Goal: Transaction & Acquisition: Book appointment/travel/reservation

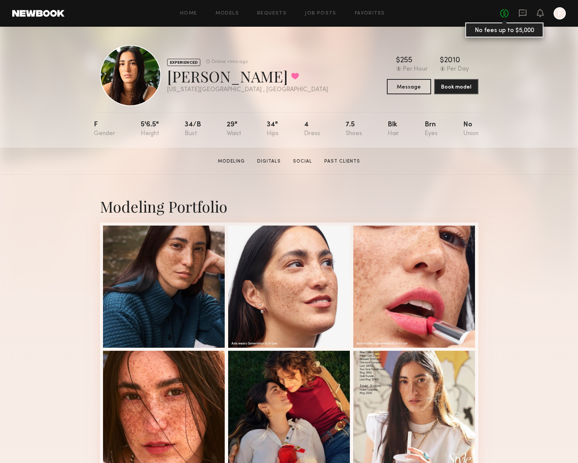
click at [506, 14] on link "No fees up to $5,000" at bounding box center [504, 13] width 8 height 8
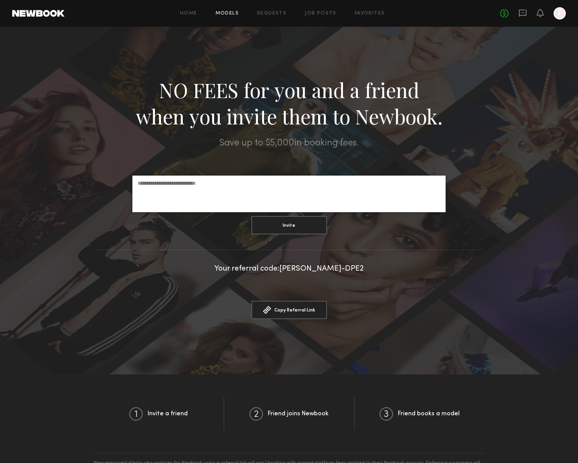
click at [229, 13] on link "Models" at bounding box center [226, 13] width 23 height 5
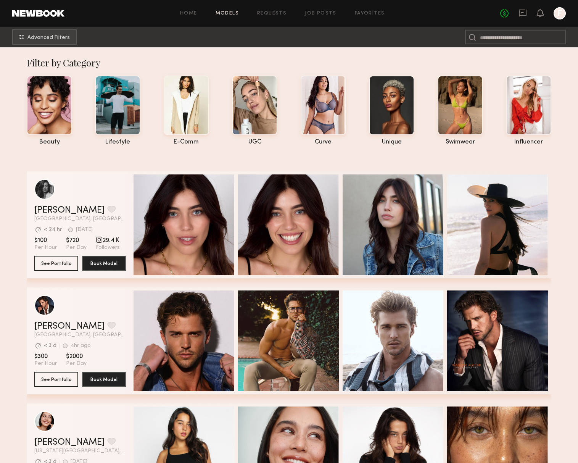
click at [557, 14] on div at bounding box center [559, 13] width 12 height 12
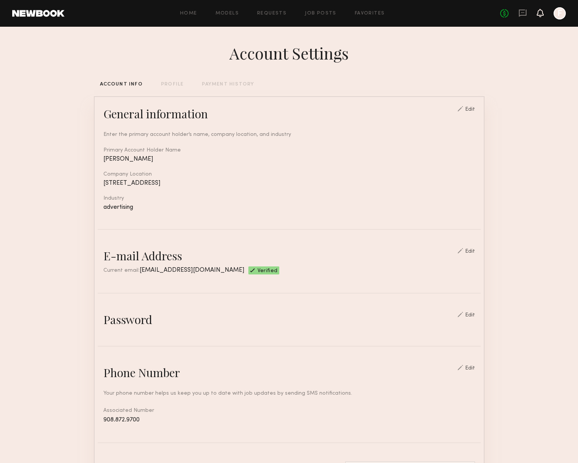
click at [540, 15] on icon at bounding box center [540, 12] width 6 height 5
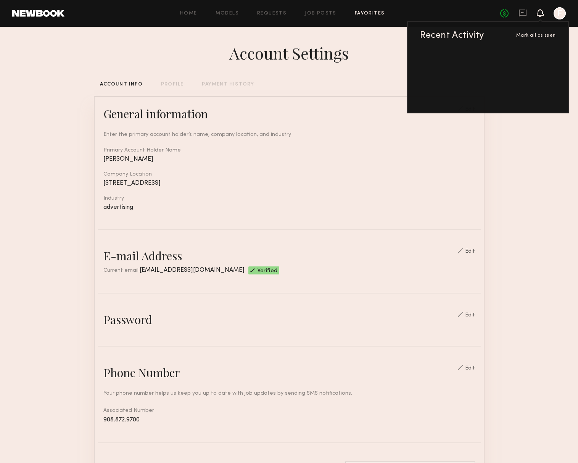
click at [364, 14] on link "Favorites" at bounding box center [370, 13] width 30 height 5
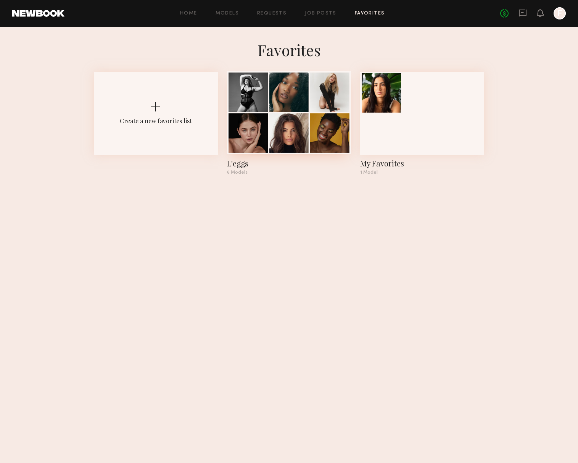
click at [296, 131] on div at bounding box center [288, 132] width 39 height 39
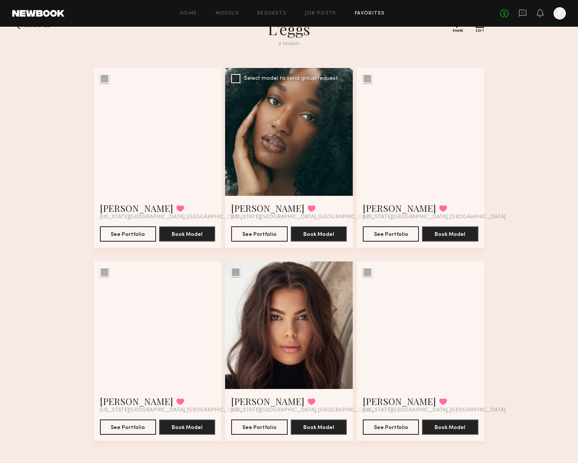
scroll to position [24, 0]
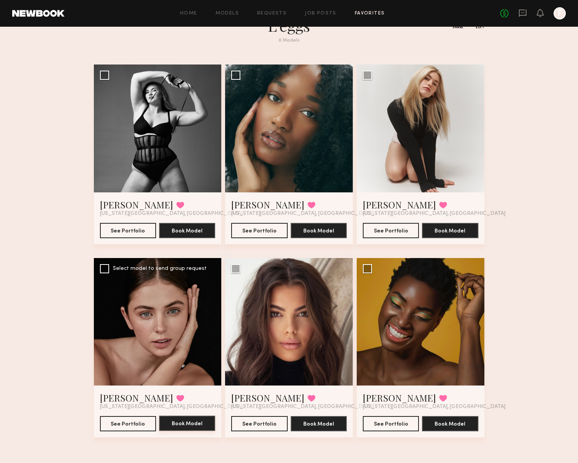
click at [199, 418] on button "Book Model" at bounding box center [187, 422] width 56 height 15
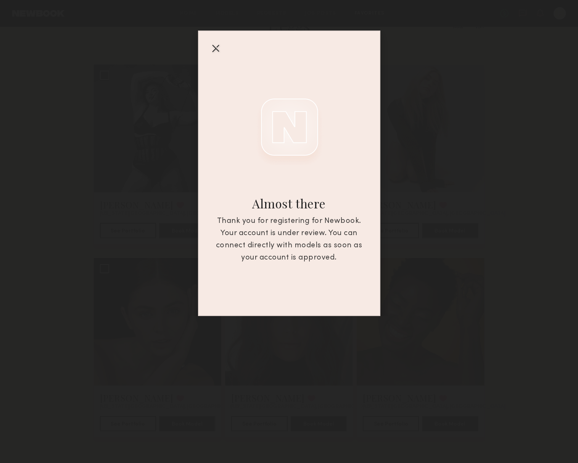
click at [215, 47] on div at bounding box center [215, 48] width 12 height 12
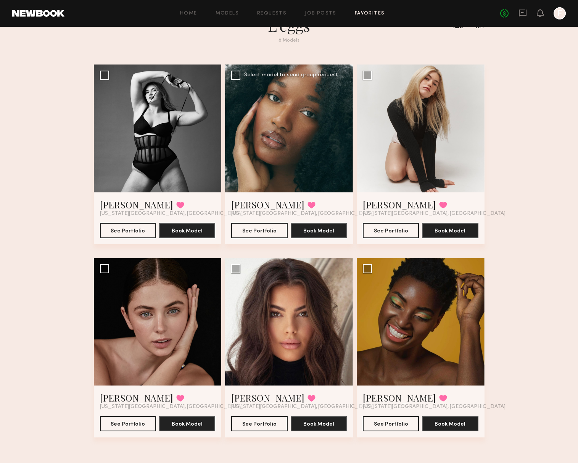
scroll to position [0, 0]
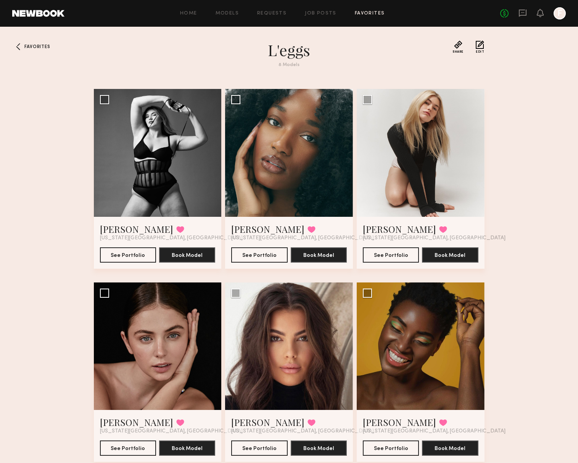
click at [555, 14] on div at bounding box center [559, 13] width 12 height 12
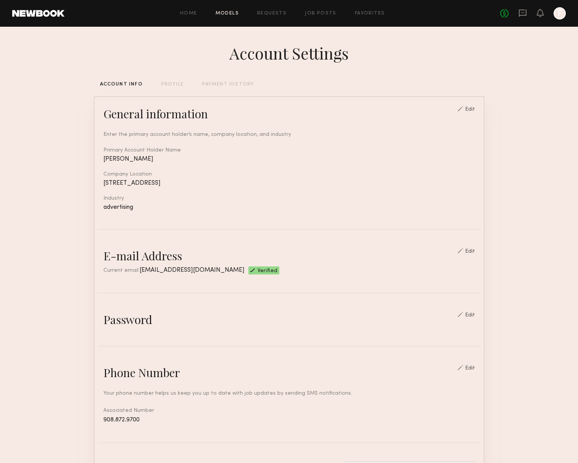
click at [230, 13] on link "Models" at bounding box center [226, 13] width 23 height 5
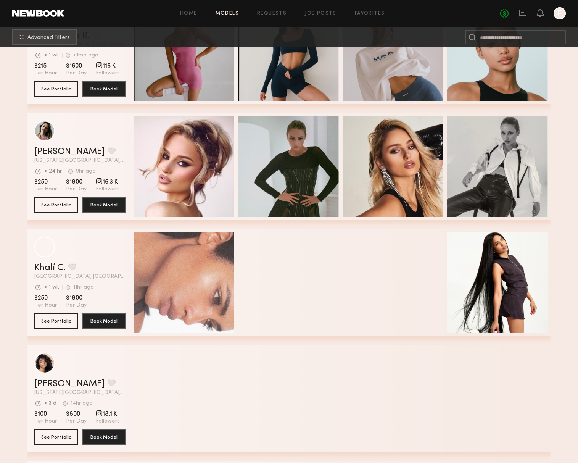
scroll to position [474, 0]
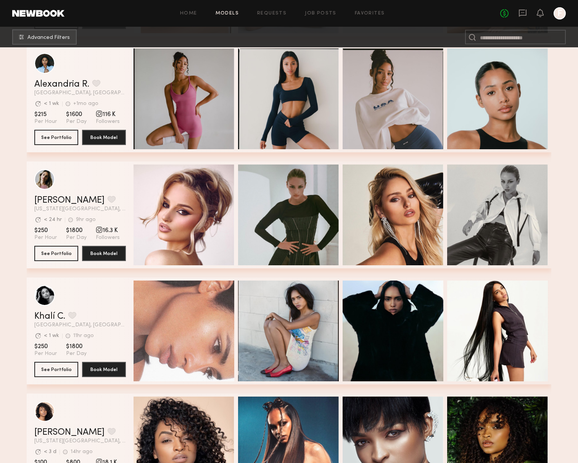
click at [275, 16] on div "Home Models Requests Job Posts Favorites Sign Out No fees up to $5,000 F" at bounding box center [314, 13] width 501 height 12
click at [278, 12] on link "Requests" at bounding box center [271, 13] width 29 height 5
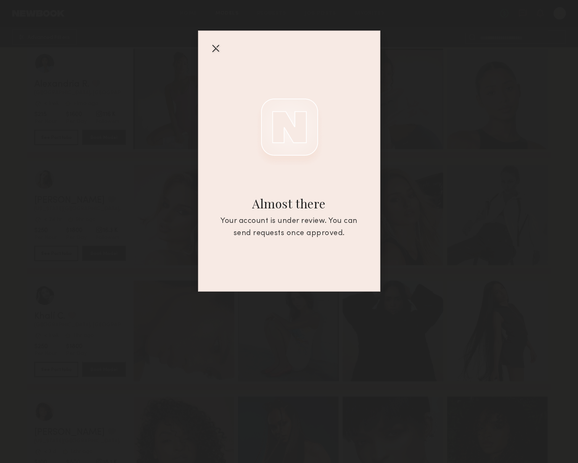
click at [216, 47] on div at bounding box center [215, 48] width 12 height 12
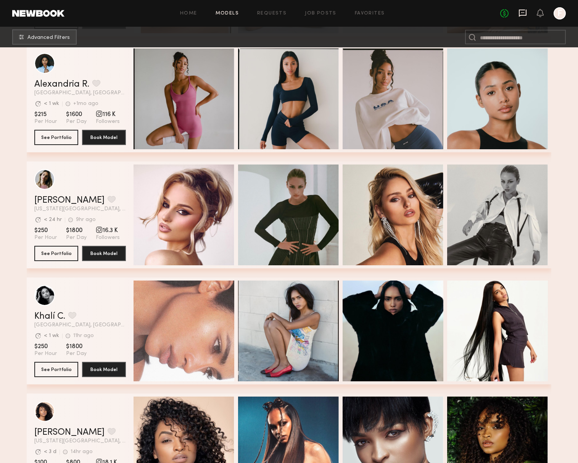
click at [522, 16] on icon at bounding box center [522, 13] width 8 height 8
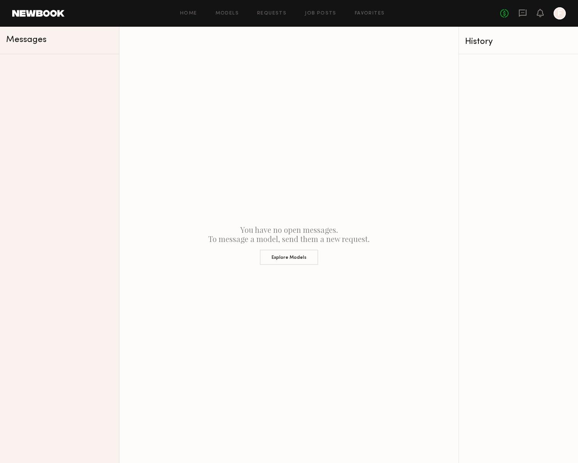
click at [530, 14] on div "No fees up to $5,000 F" at bounding box center [533, 13] width 66 height 12
click at [543, 13] on div "No fees up to $5,000 F" at bounding box center [533, 13] width 66 height 12
click at [540, 13] on icon at bounding box center [540, 12] width 6 height 5
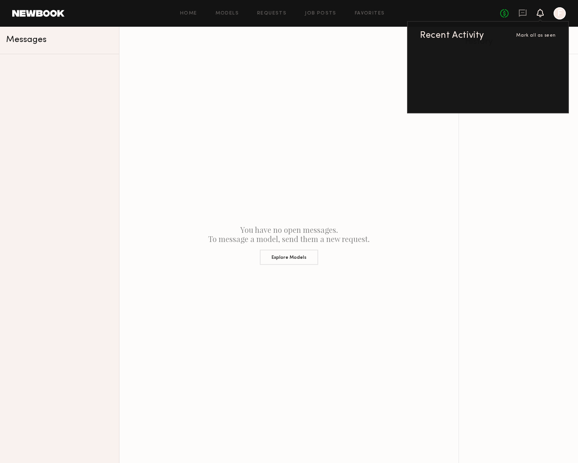
click at [550, 12] on div "No fees up to $5,000 Recent Activity [PERSON_NAME] all as seen F" at bounding box center [533, 13] width 66 height 12
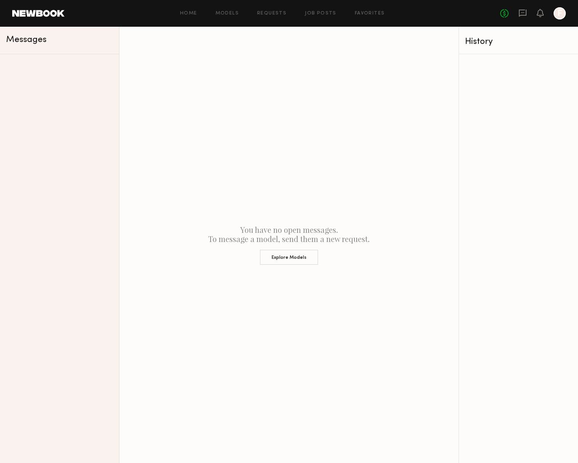
click at [559, 13] on div at bounding box center [559, 13] width 12 height 12
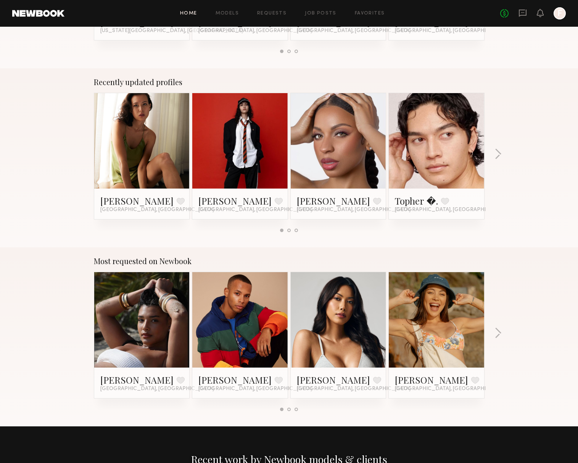
scroll to position [438, 0]
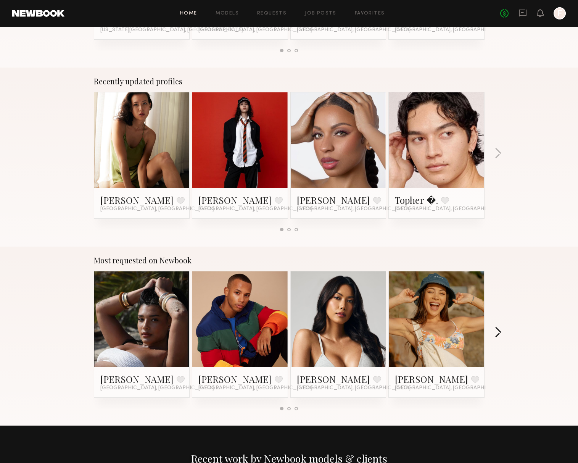
click at [497, 332] on button "button" at bounding box center [497, 332] width 7 height 13
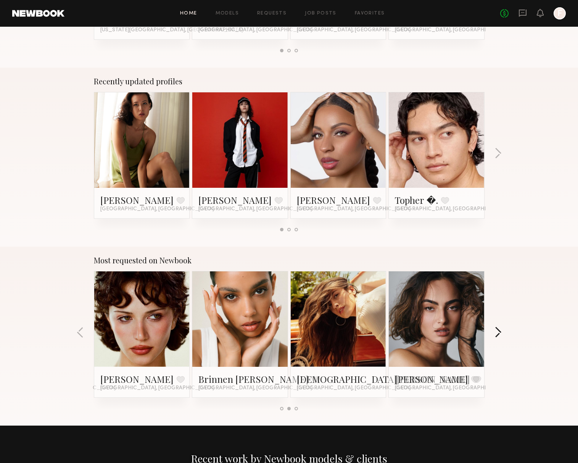
click at [501, 332] on button "button" at bounding box center [497, 332] width 7 height 13
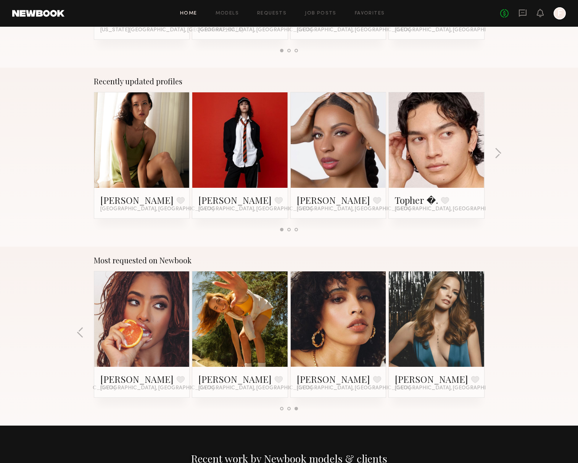
click at [501, 332] on div "Most requested on Newbook Haleigh W. Favorite Los Angeles, CA Dorion W. Favorit…" at bounding box center [289, 335] width 578 height 179
click at [499, 332] on div "Most requested on Newbook Haleigh W. Favorite Los Angeles, CA Dorion W. Favorit…" at bounding box center [289, 335] width 578 height 179
click at [269, 342] on div at bounding box center [239, 318] width 95 height 95
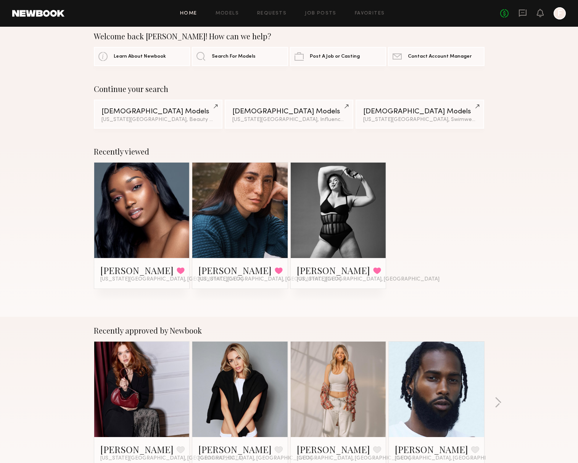
scroll to position [0, 0]
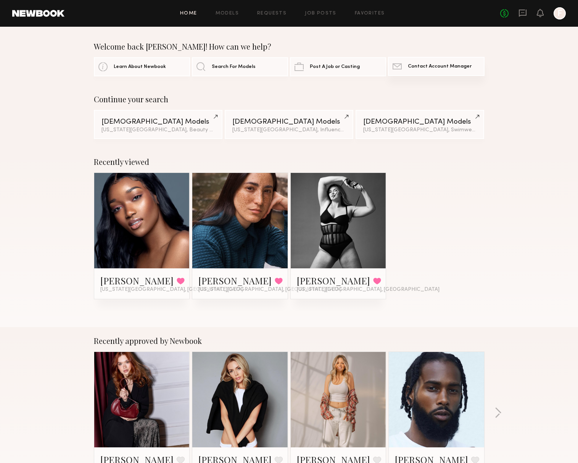
click at [417, 72] on link "Contact Newbook Contact Account Manager" at bounding box center [436, 66] width 96 height 19
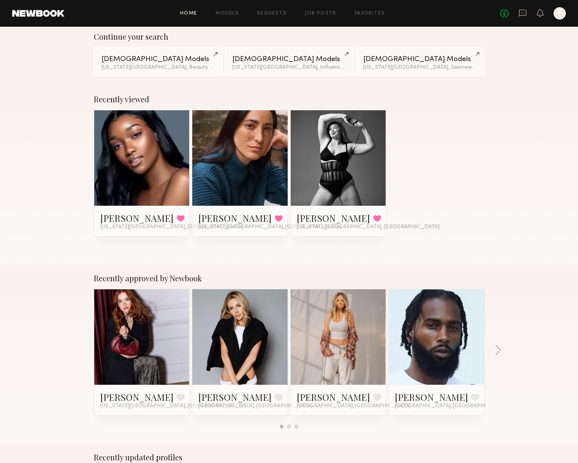
scroll to position [183, 0]
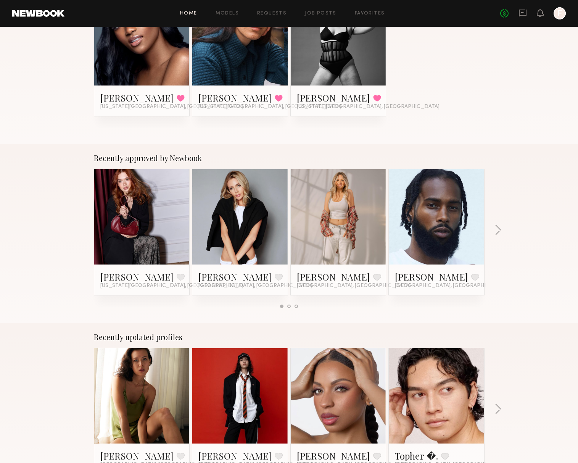
click at [232, 238] on link at bounding box center [240, 216] width 47 height 95
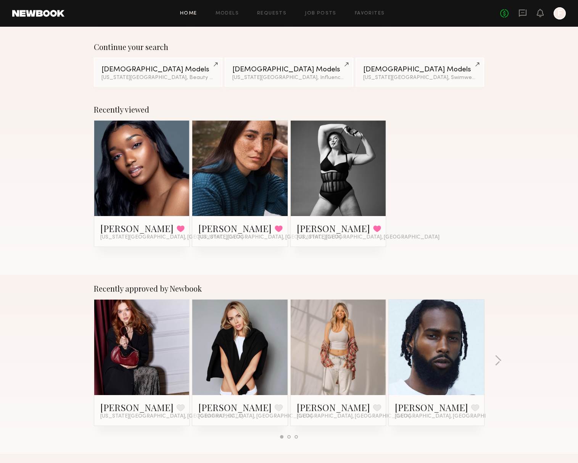
scroll to position [0, 0]
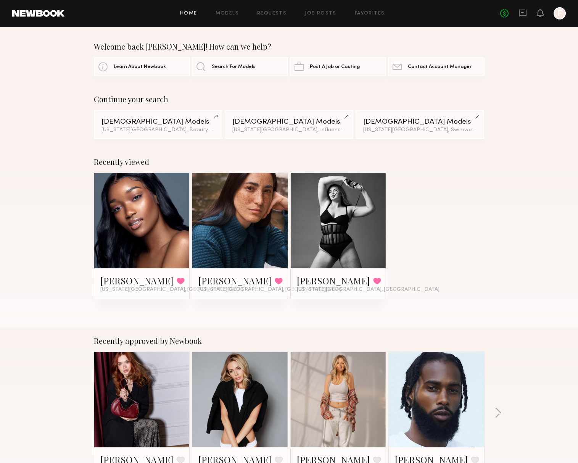
click at [56, 15] on link at bounding box center [38, 13] width 52 height 7
click at [231, 13] on link "Models" at bounding box center [226, 13] width 23 height 5
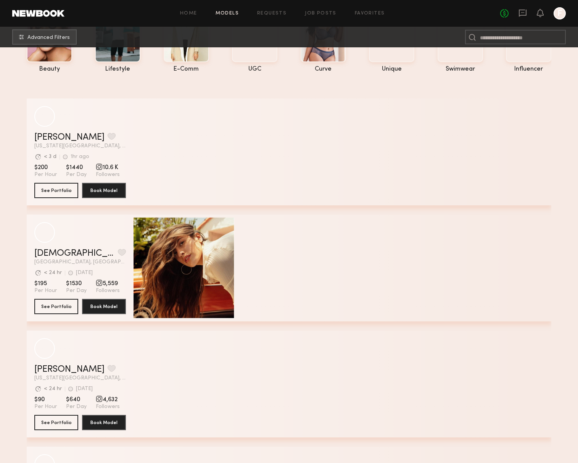
scroll to position [79, 0]
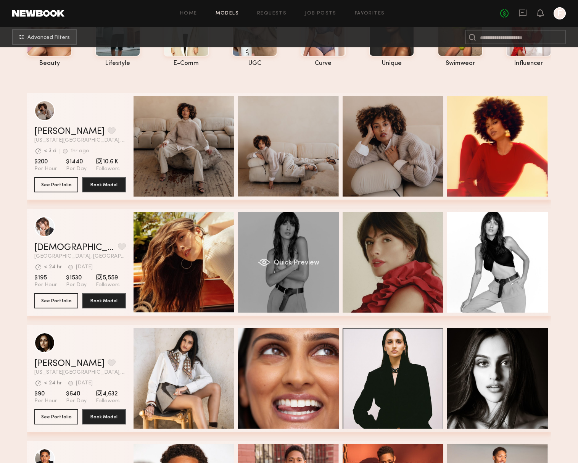
click at [317, 256] on div "Quick Preview" at bounding box center [288, 262] width 101 height 101
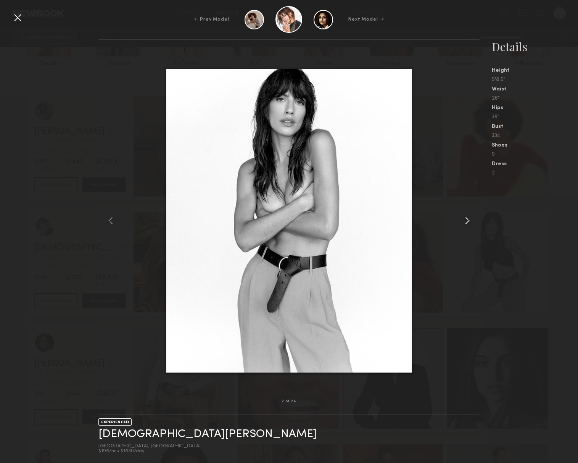
click at [465, 223] on common-icon at bounding box center [467, 220] width 12 height 12
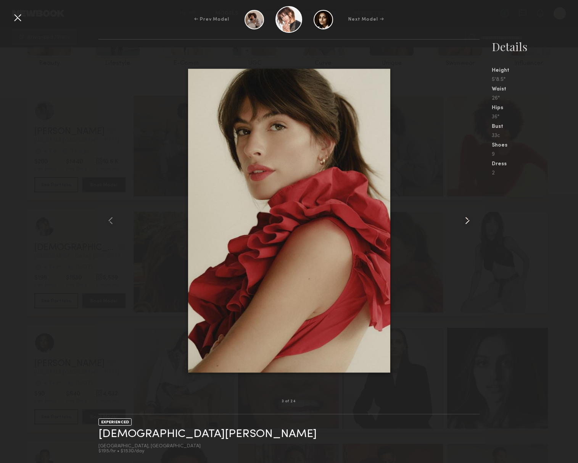
click at [465, 223] on common-icon at bounding box center [467, 220] width 12 height 12
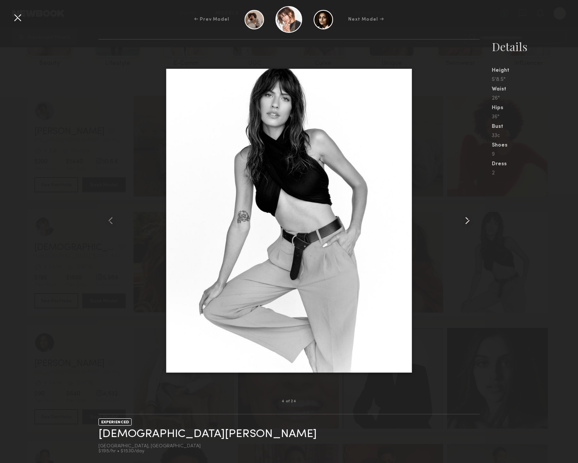
click at [465, 223] on common-icon at bounding box center [467, 220] width 12 height 12
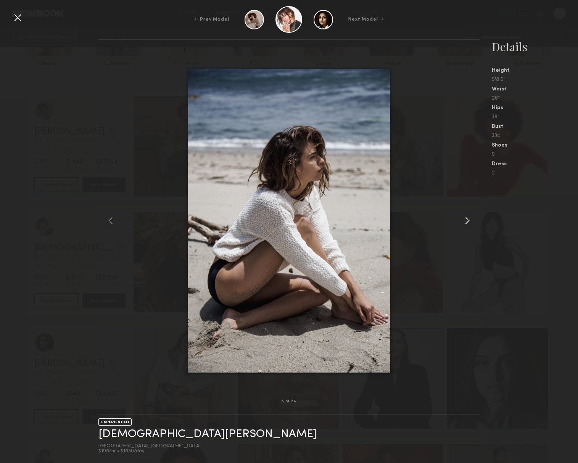
click at [465, 223] on common-icon at bounding box center [467, 220] width 12 height 12
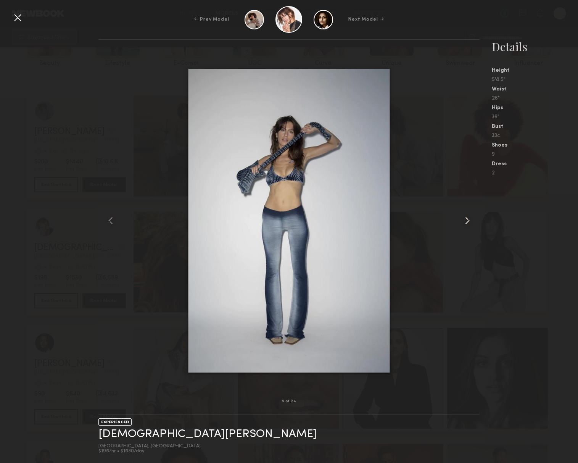
click at [465, 223] on common-icon at bounding box center [467, 220] width 12 height 12
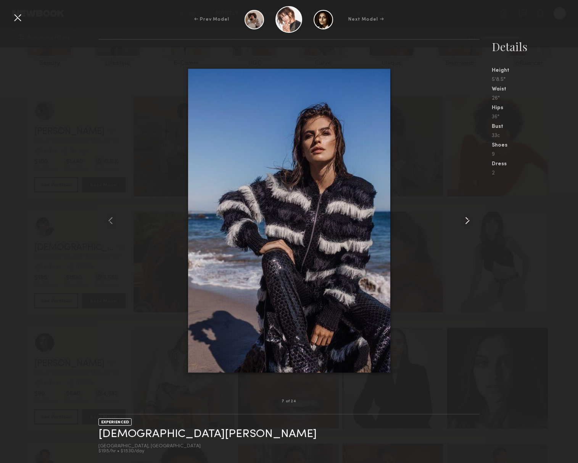
click at [465, 223] on common-icon at bounding box center [467, 220] width 12 height 12
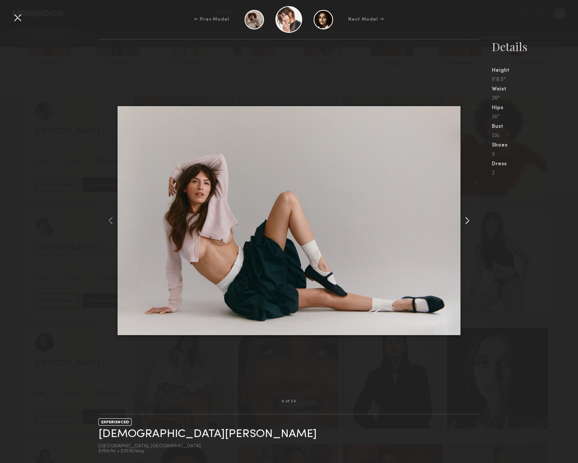
click at [465, 223] on common-icon at bounding box center [467, 220] width 12 height 12
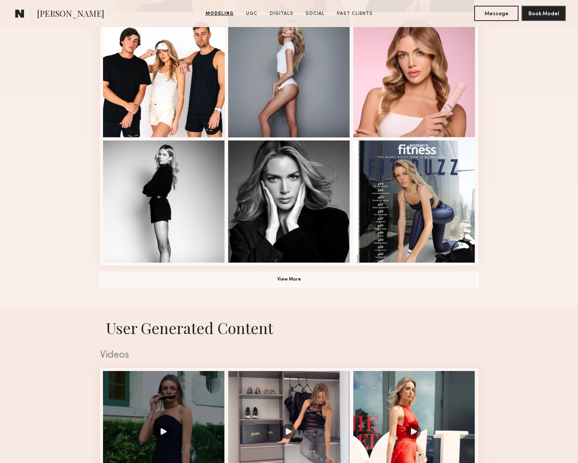
scroll to position [476, 0]
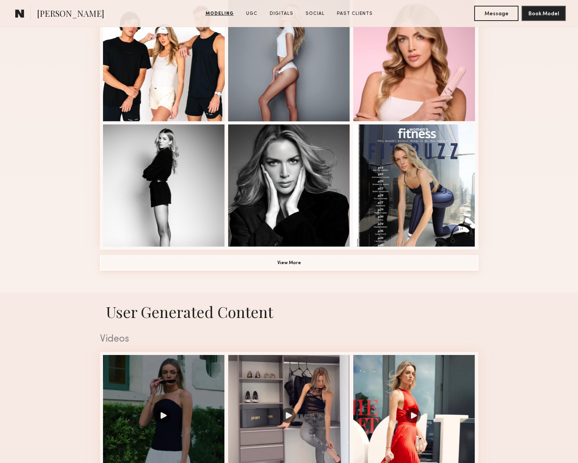
click at [281, 261] on button "View More" at bounding box center [289, 262] width 378 height 15
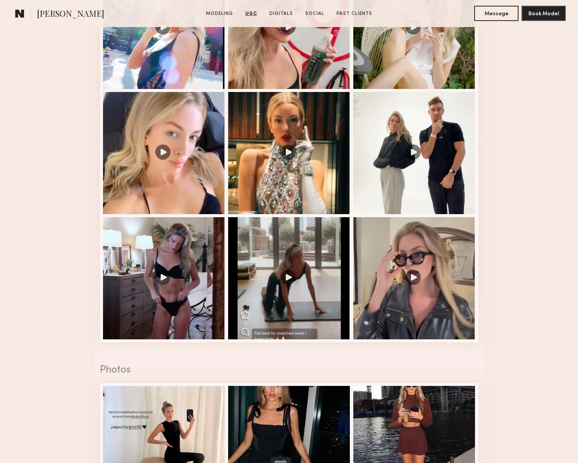
scroll to position [1522, 0]
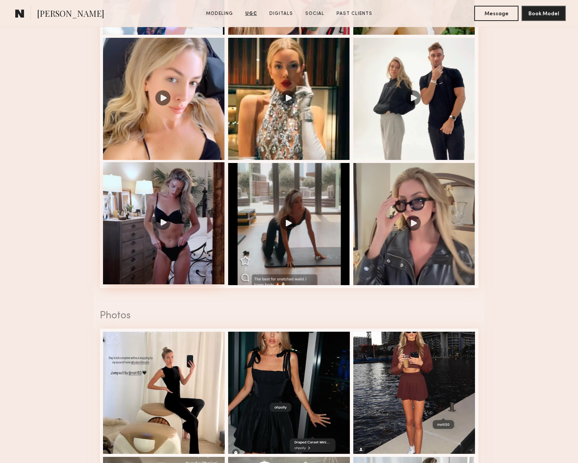
click at [162, 222] on div at bounding box center [164, 223] width 122 height 122
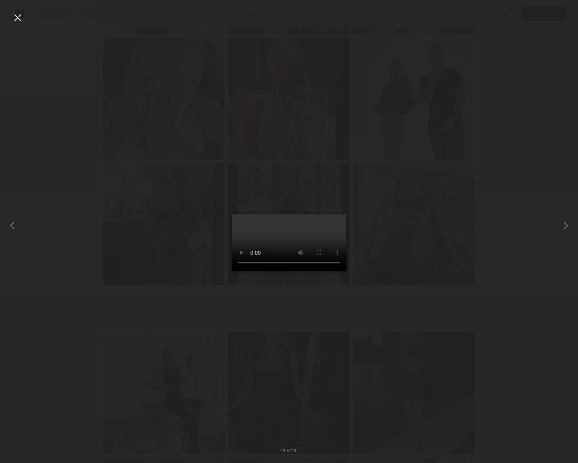
click at [489, 296] on div at bounding box center [289, 225] width 578 height 426
click at [19, 16] on div at bounding box center [17, 17] width 12 height 12
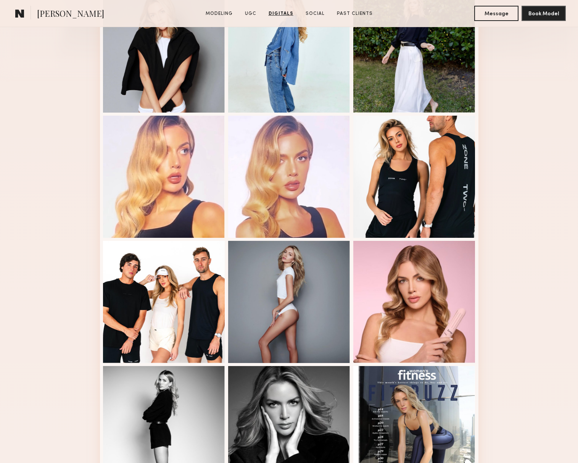
scroll to position [0, 0]
